Goal: Task Accomplishment & Management: Manage account settings

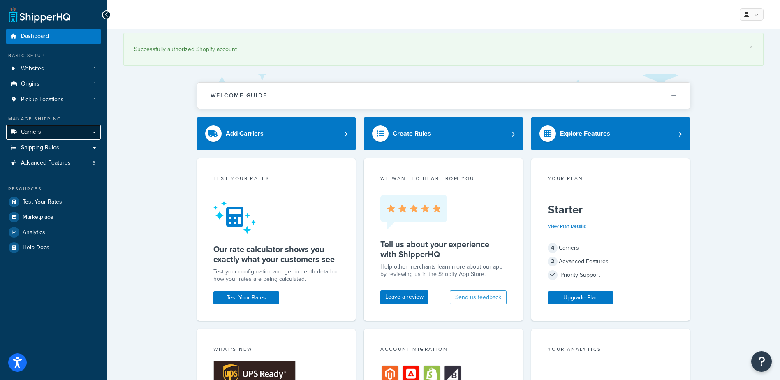
click at [59, 137] on link "Carriers" at bounding box center [53, 132] width 95 height 15
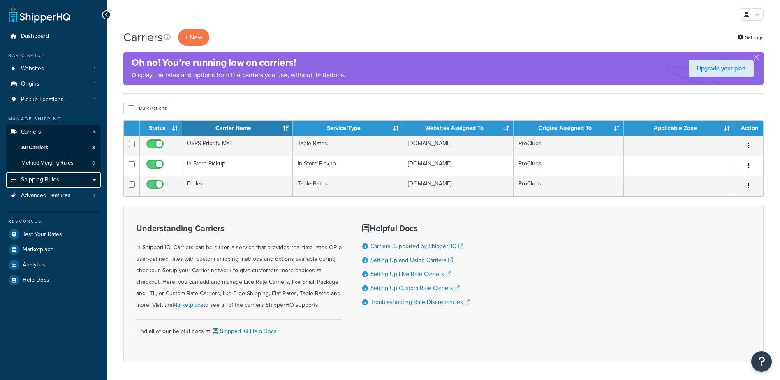
click at [58, 181] on span "Shipping Rules" at bounding box center [40, 179] width 38 height 7
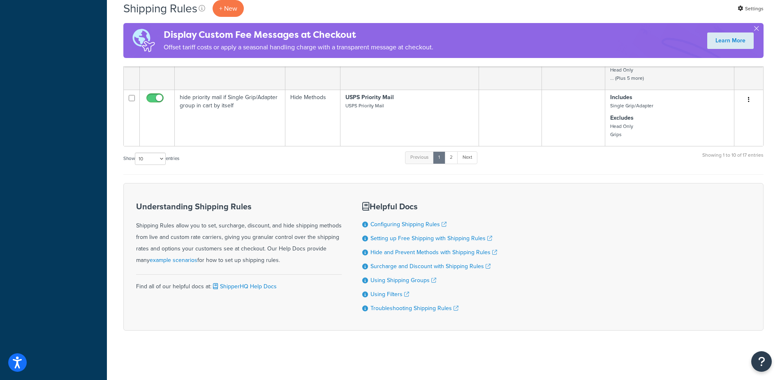
scroll to position [457, 0]
click at [468, 156] on link "Next" at bounding box center [467, 157] width 20 height 12
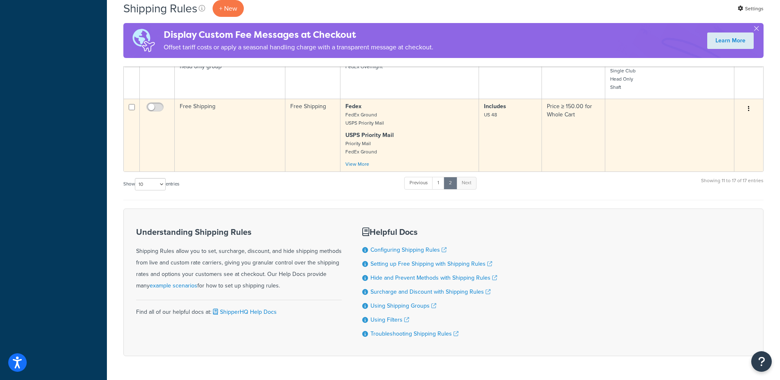
click at [747, 108] on button "button" at bounding box center [749, 108] width 12 height 13
click at [707, 127] on link "Edit" at bounding box center [721, 124] width 65 height 17
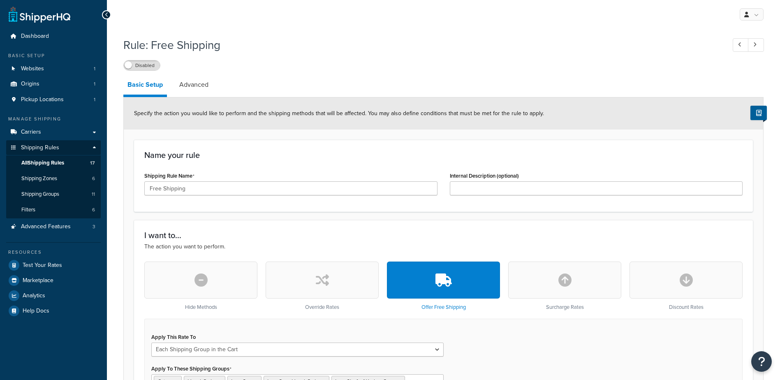
select select "SHIPPING_GROUP"
click at [210, 84] on link "Advanced" at bounding box center [193, 85] width 37 height 20
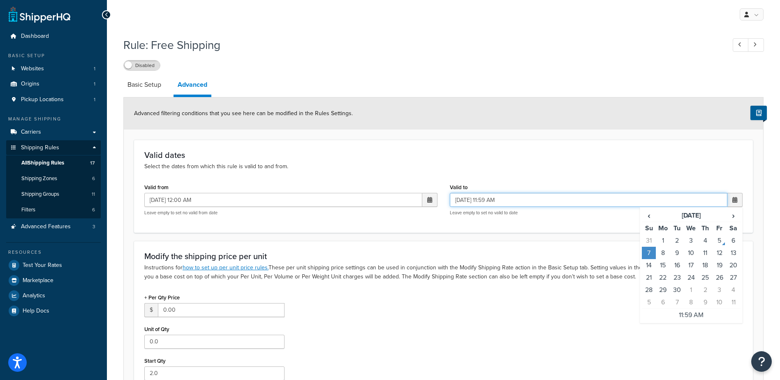
click at [507, 200] on input "09/07/2025 11:59 AM" at bounding box center [589, 200] width 278 height 14
click at [510, 200] on input "09/07/2025 11:59 AM" at bounding box center [589, 200] width 278 height 14
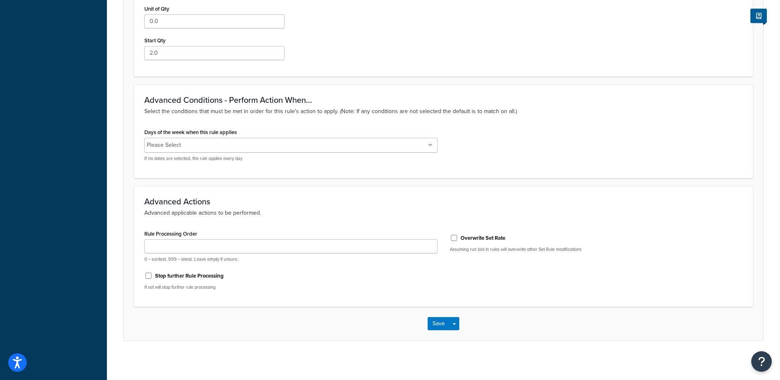
scroll to position [323, 0]
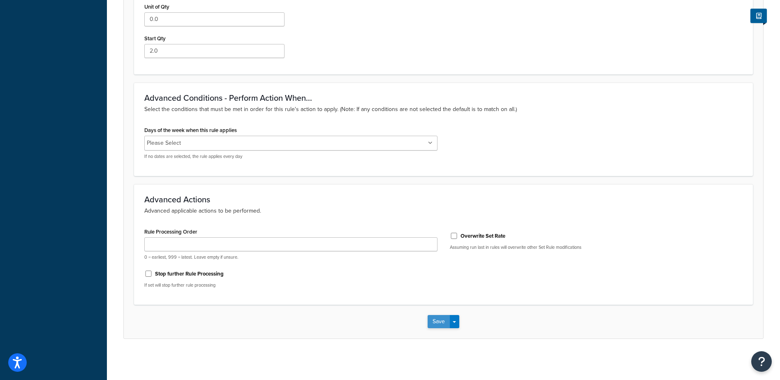
type input "09/07/2025 11:59 PM"
click at [442, 319] on button "Save" at bounding box center [439, 321] width 22 height 13
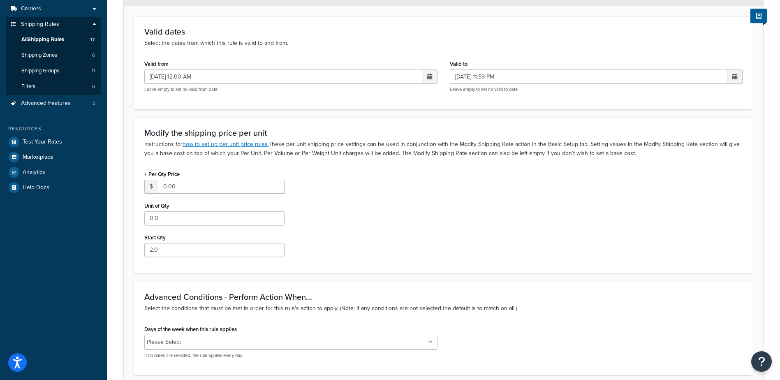
scroll to position [150, 0]
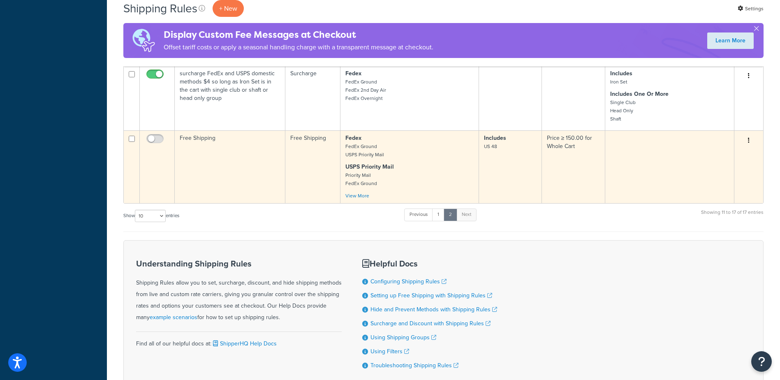
scroll to position [404, 0]
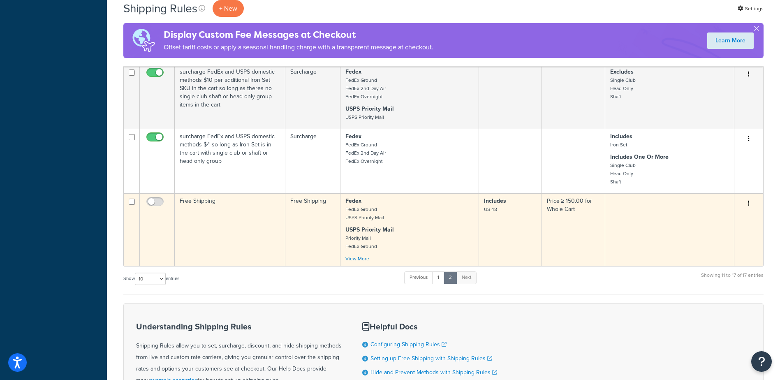
drag, startPoint x: 750, startPoint y: 203, endPoint x: 741, endPoint y: 209, distance: 11.0
click at [750, 203] on button "button" at bounding box center [749, 203] width 12 height 13
click at [706, 216] on link "Edit" at bounding box center [721, 219] width 65 height 17
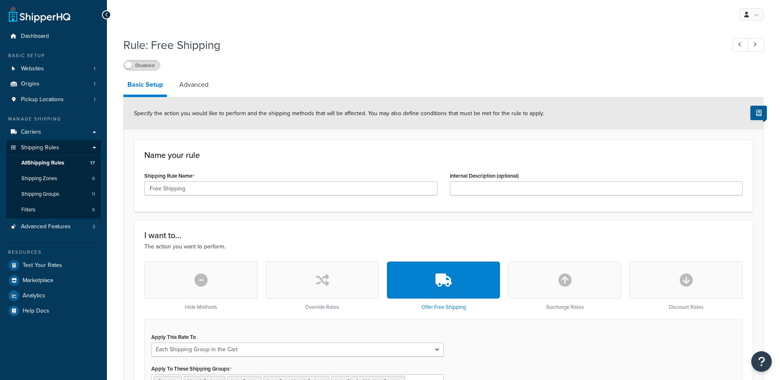
select select "SHIPPING_GROUP"
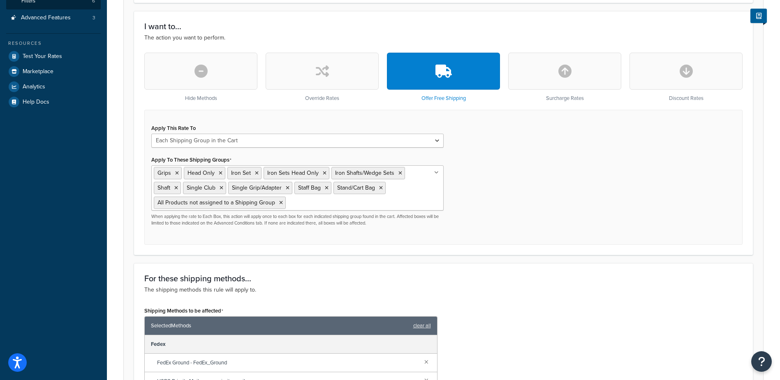
scroll to position [88, 0]
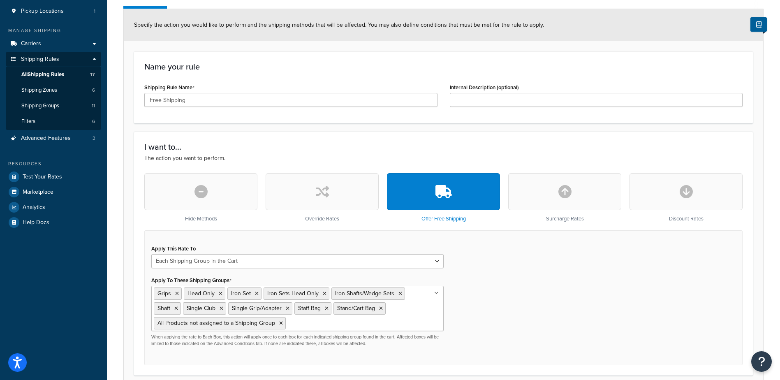
click at [585, 315] on div "Apply This Rate To Each Shipment in the Cart Each Origin in the Cart Each Shipp…" at bounding box center [443, 297] width 599 height 135
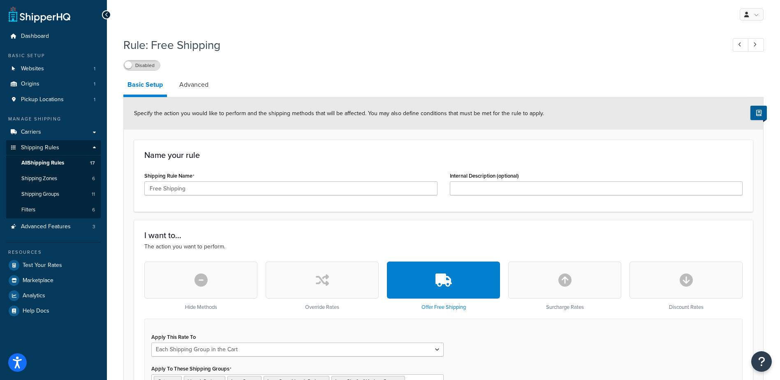
scroll to position [0, 0]
